Goal: Book appointment/travel/reservation

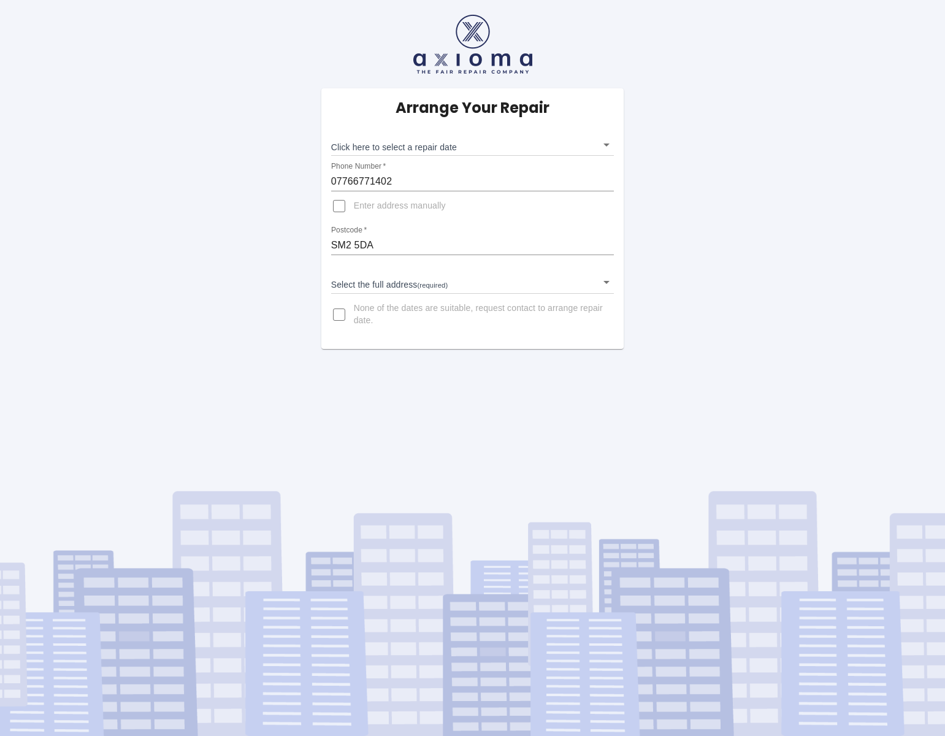
click at [409, 145] on body "Arrange Your Repair Click here to select a repair date ​ Phone Number   * 07766…" at bounding box center [472, 368] width 945 height 736
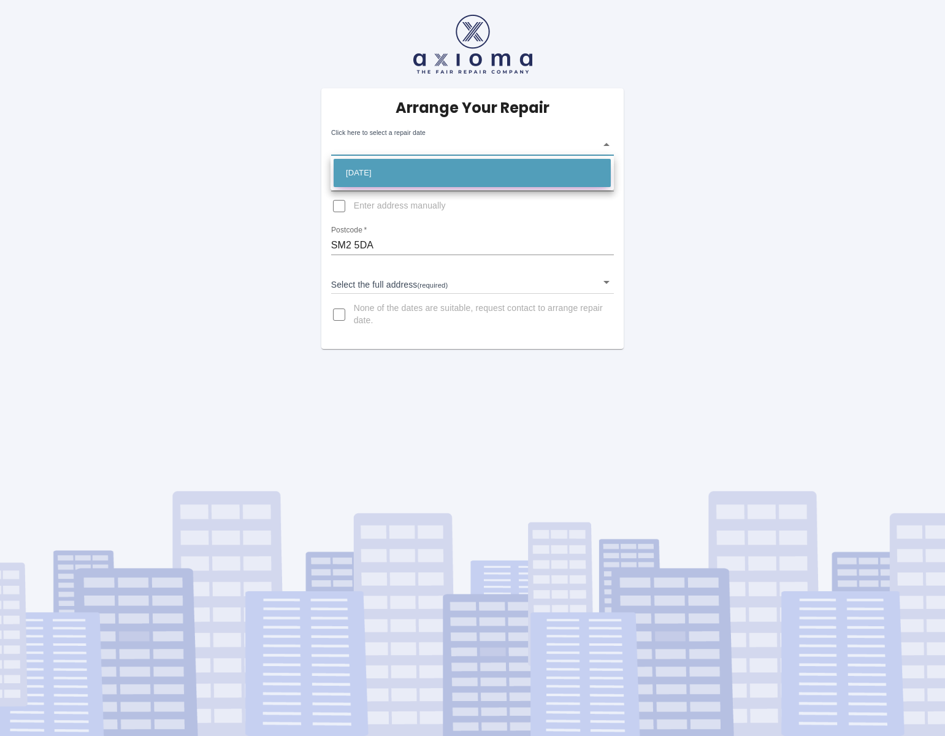
click at [397, 172] on li "[DATE]" at bounding box center [471, 173] width 277 height 28
type input "[DATE]T00:00:00.000Z"
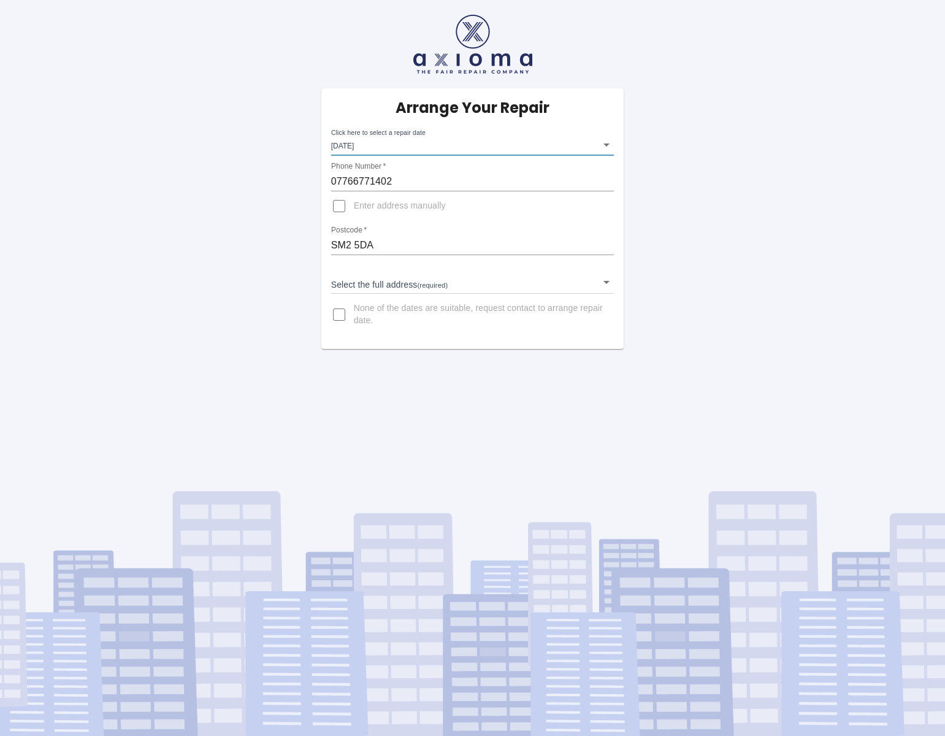
click at [333, 203] on input "Enter address manually" at bounding box center [338, 205] width 29 height 29
checkbox input "true"
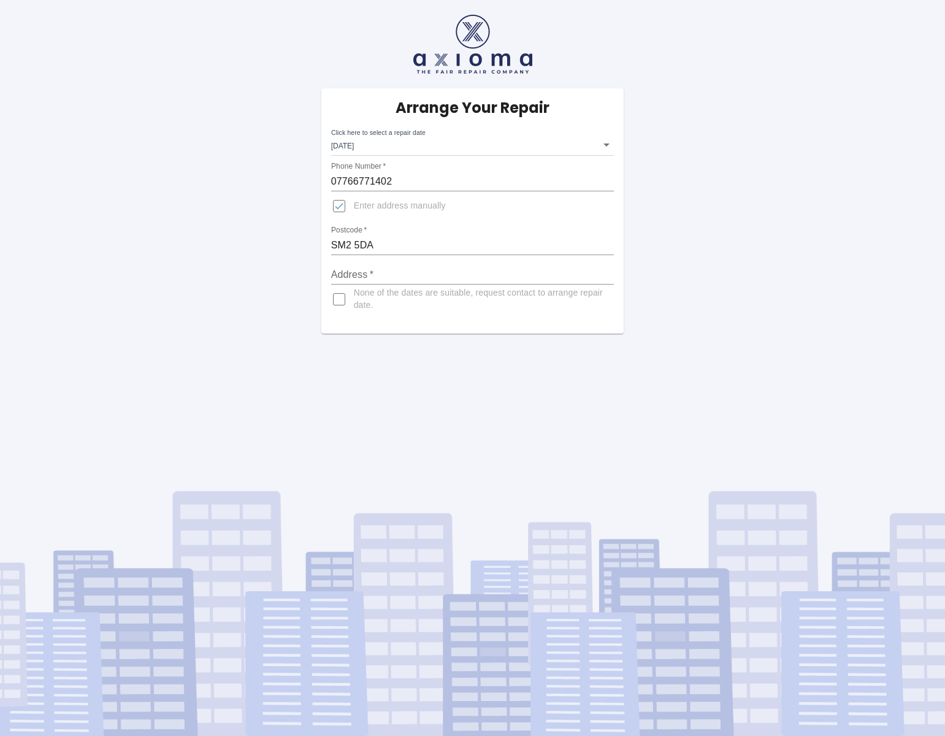
click at [367, 276] on input "Address   *" at bounding box center [472, 275] width 283 height 20
type input "[STREET_ADDRESS][PERSON_NAME]"
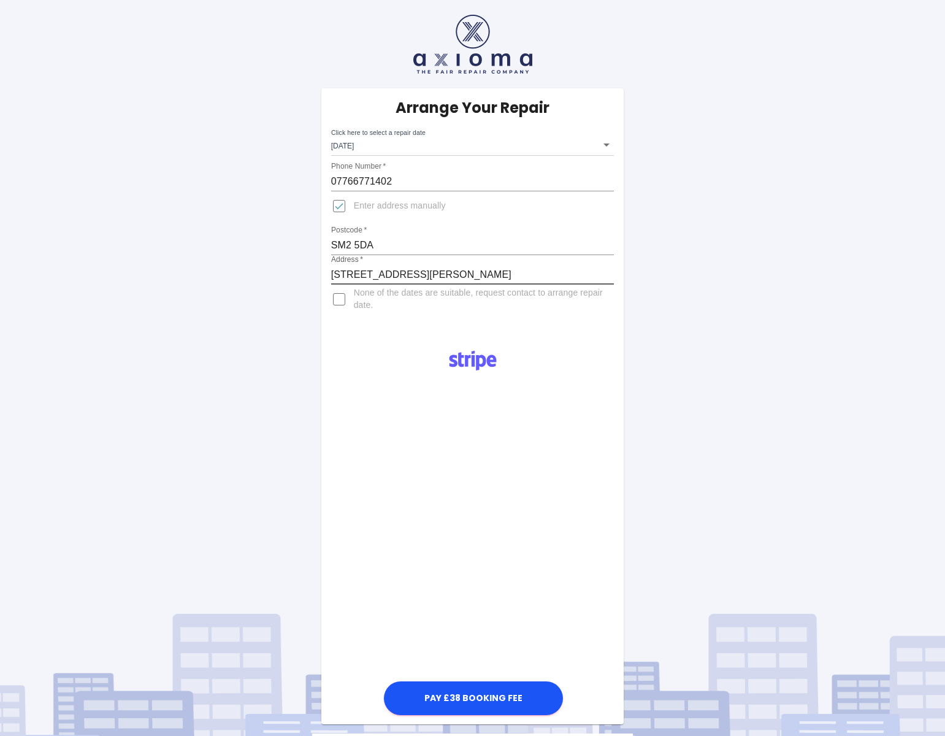
click at [337, 301] on input "None of the dates are suitable, request contact to arrange repair date." at bounding box center [338, 298] width 29 height 29
checkbox input "true"
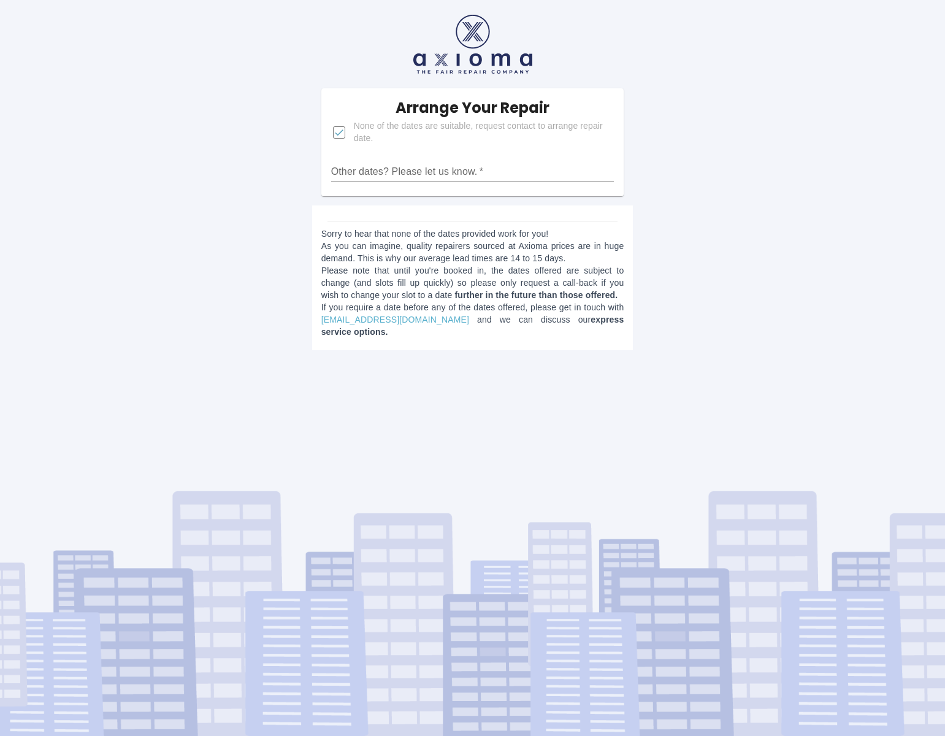
click at [355, 169] on input "Other dates? Please let us know.   *" at bounding box center [472, 172] width 283 height 20
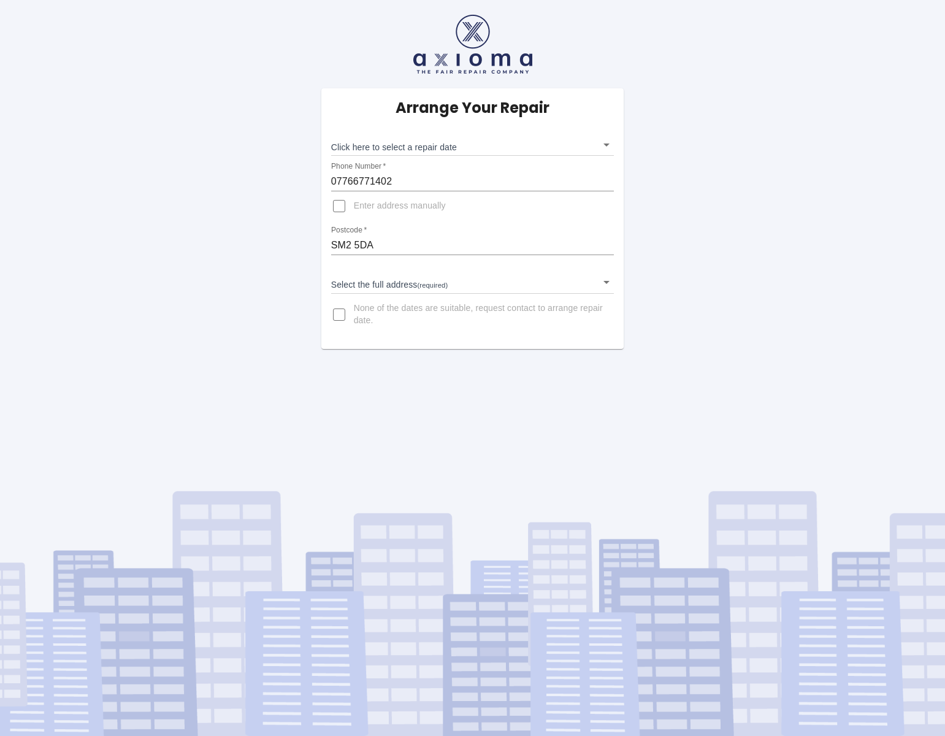
click at [365, 148] on body "Arrange Your Repair Click here to select a repair date ​ Phone Number   * 07766…" at bounding box center [472, 368] width 945 height 736
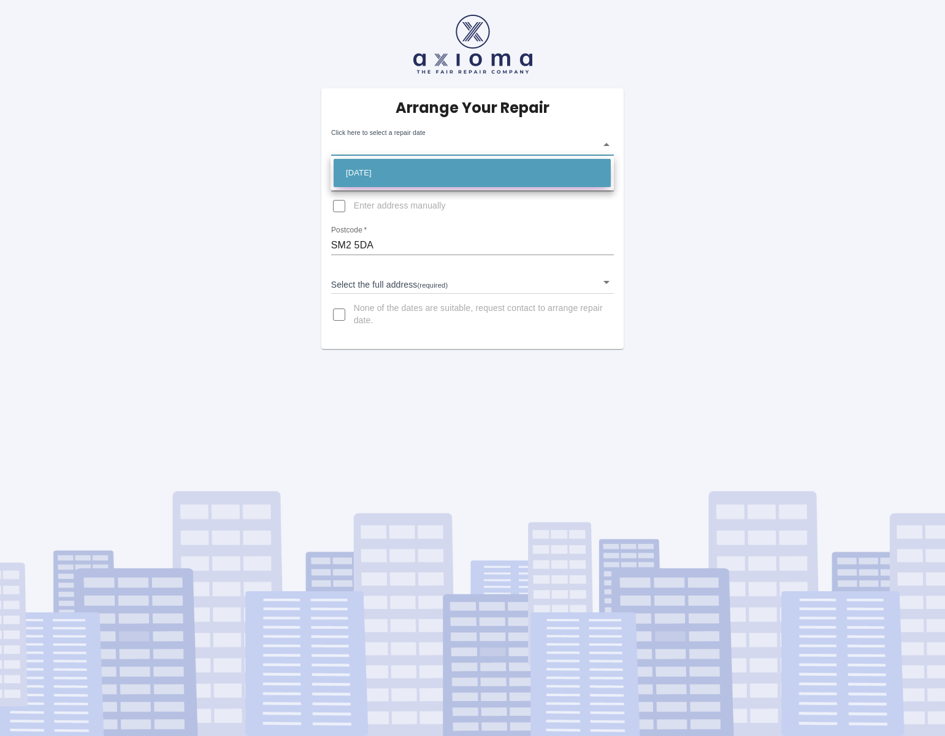
click at [367, 169] on li "[DATE]" at bounding box center [471, 173] width 277 height 28
type input "[DATE]T00:00:00.000Z"
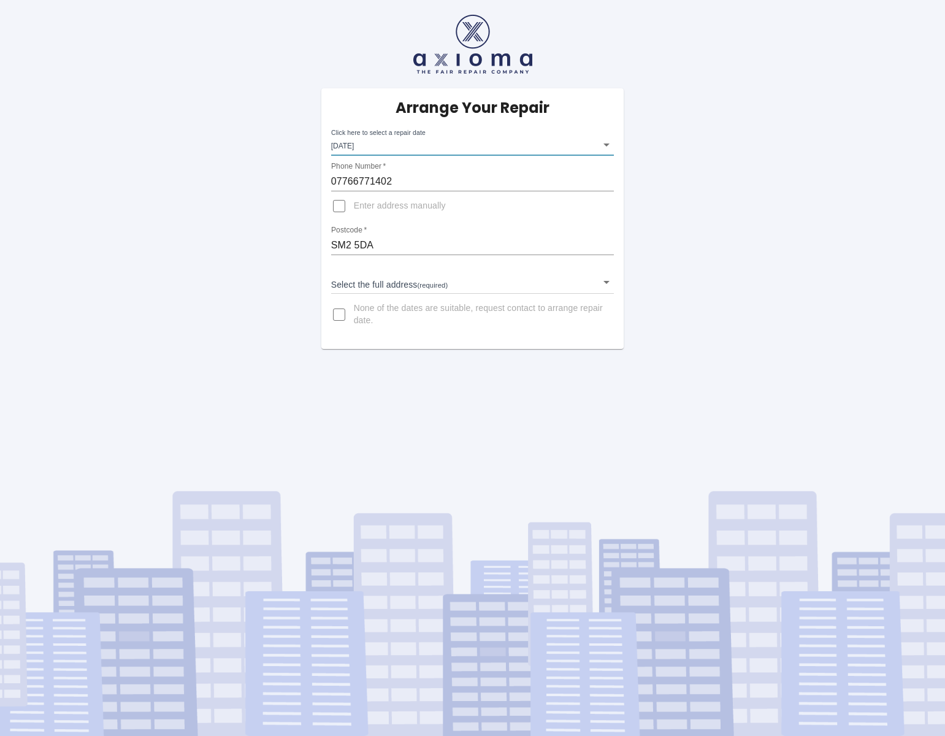
click at [332, 211] on input "Enter address manually" at bounding box center [338, 205] width 29 height 29
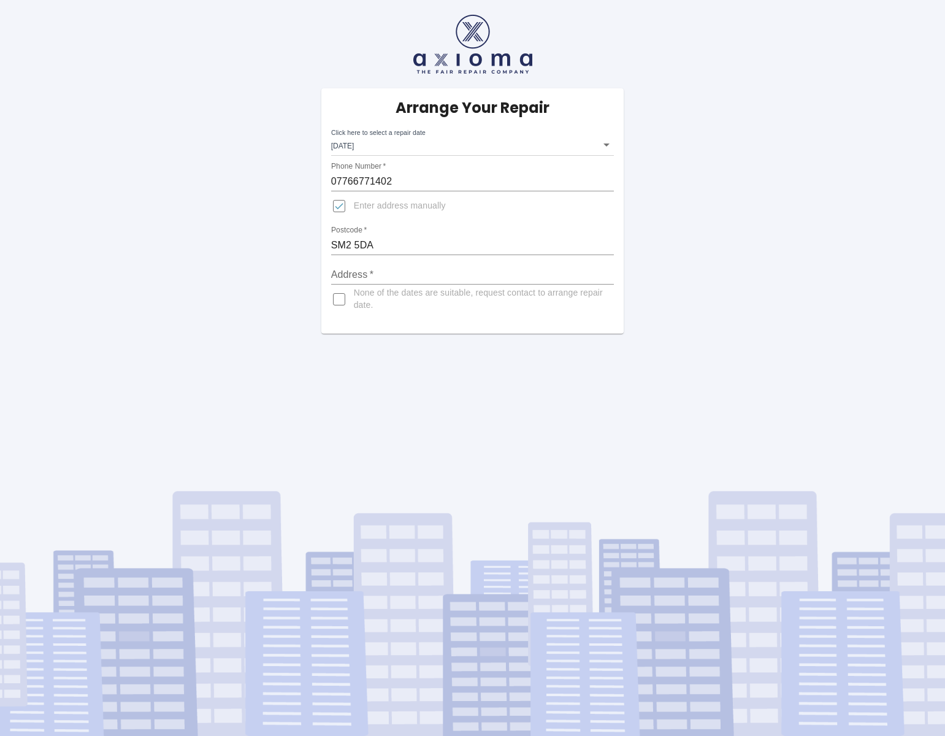
click at [340, 210] on input "Enter address manually" at bounding box center [338, 205] width 29 height 29
checkbox input "true"
click at [354, 275] on input "Address   *" at bounding box center [472, 275] width 283 height 20
type input "[STREET_ADDRESS][PERSON_NAME]"
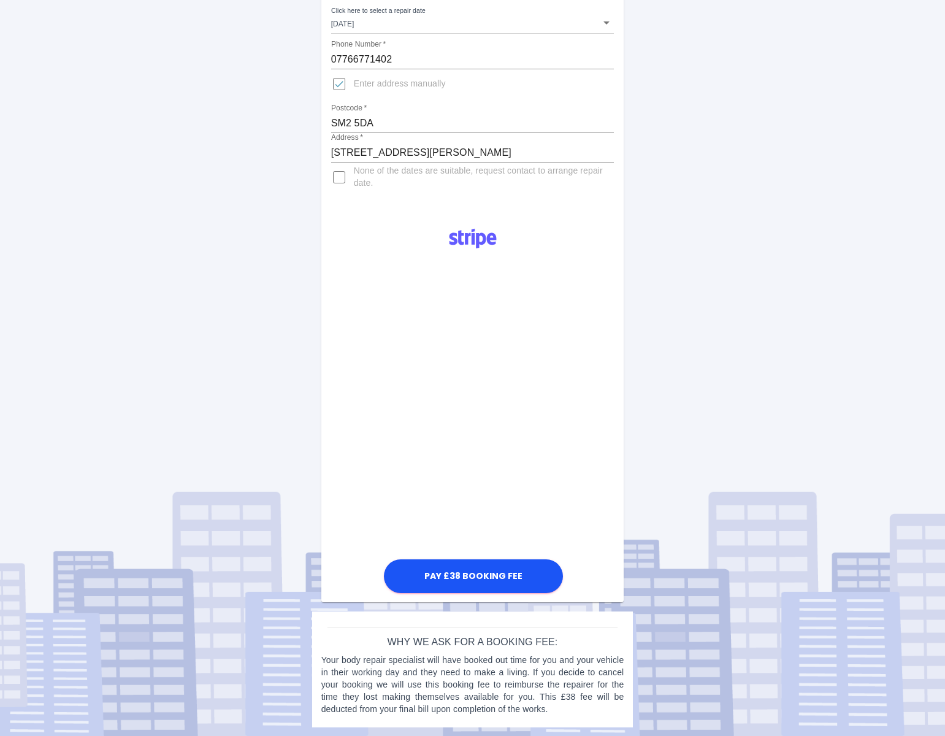
scroll to position [123, 0]
click at [465, 573] on button "Pay £38 Booking Fee" at bounding box center [473, 575] width 179 height 34
